Goal: Task Accomplishment & Management: Manage account settings

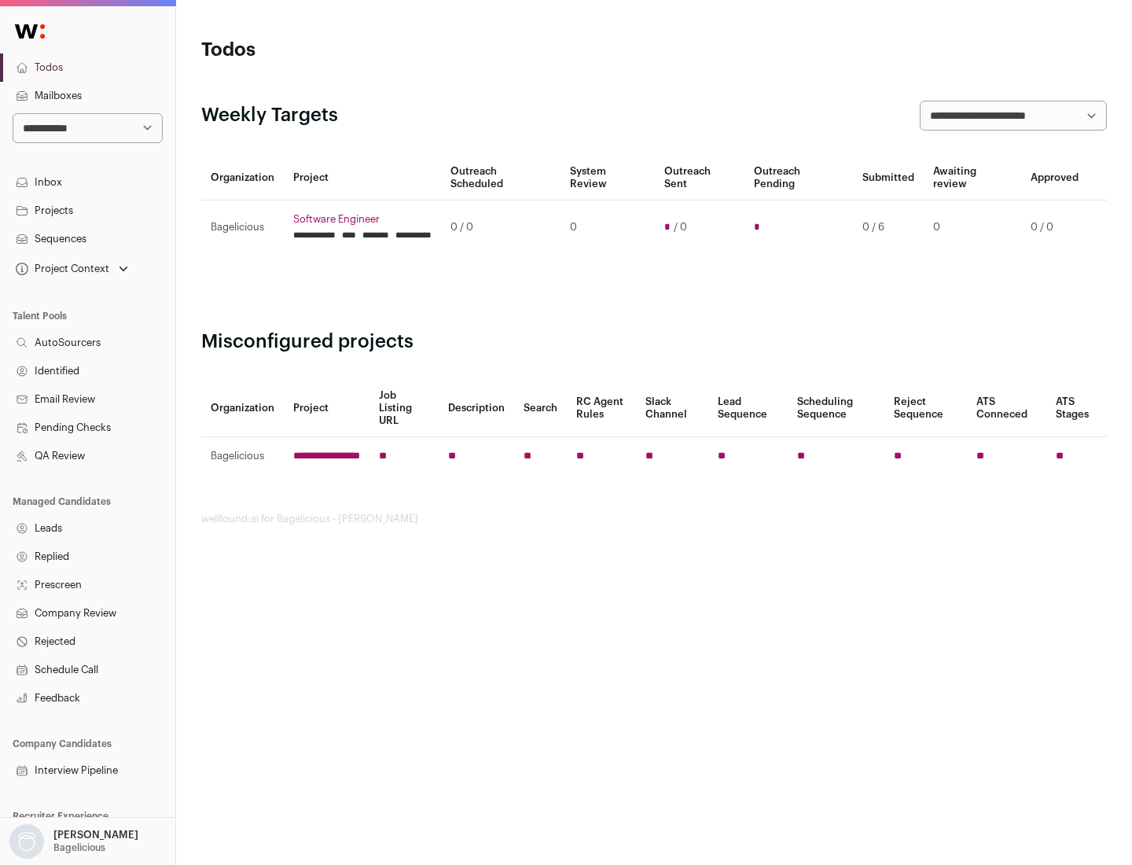
click at [87, 210] on link "Projects" at bounding box center [87, 210] width 175 height 28
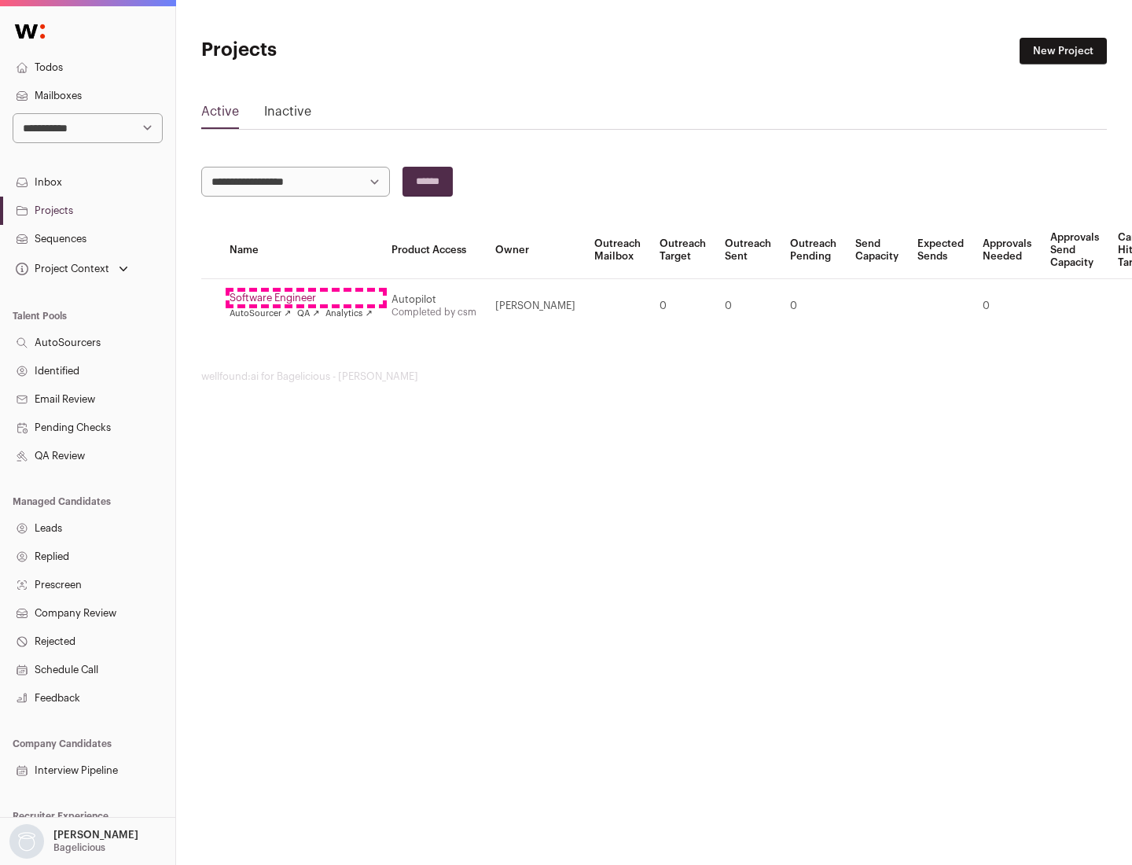
click at [306, 298] on link "Software Engineer" at bounding box center [301, 298] width 143 height 13
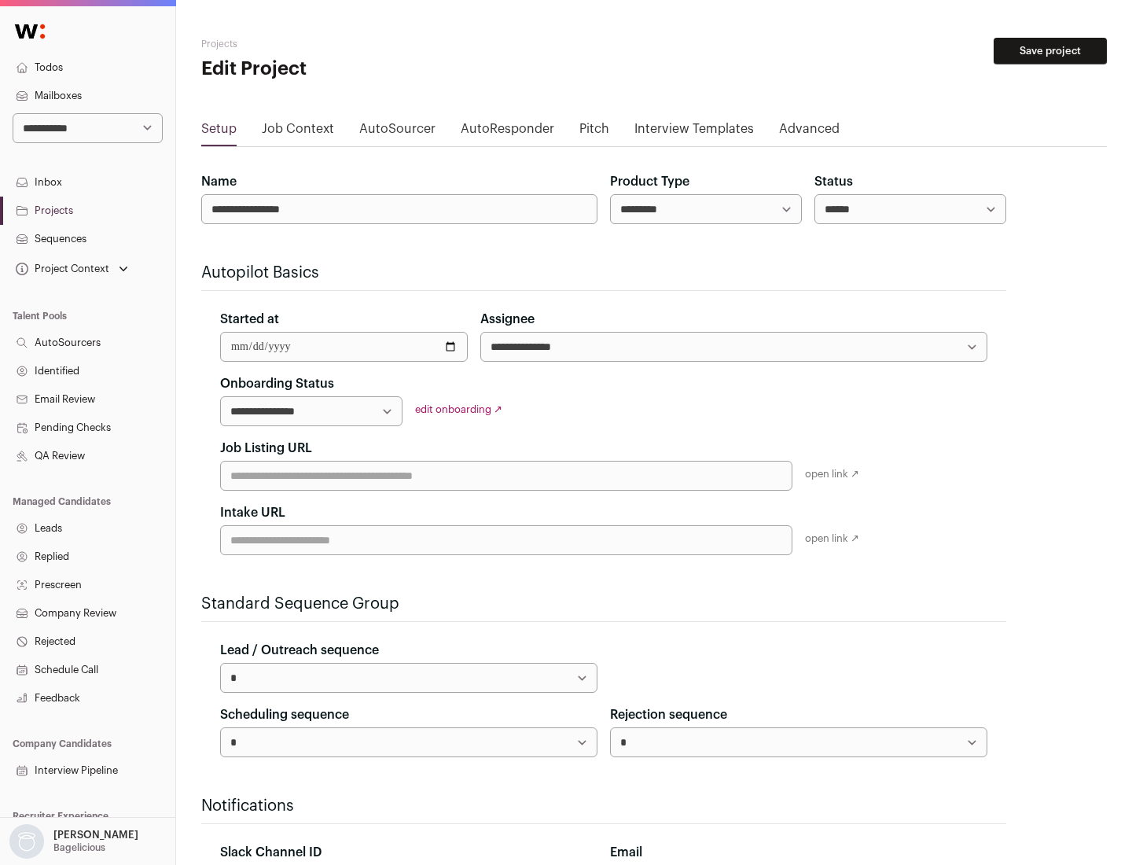
click at [1050, 51] on button "Save project" at bounding box center [1049, 51] width 113 height 27
